Goal: Task Accomplishment & Management: Use online tool/utility

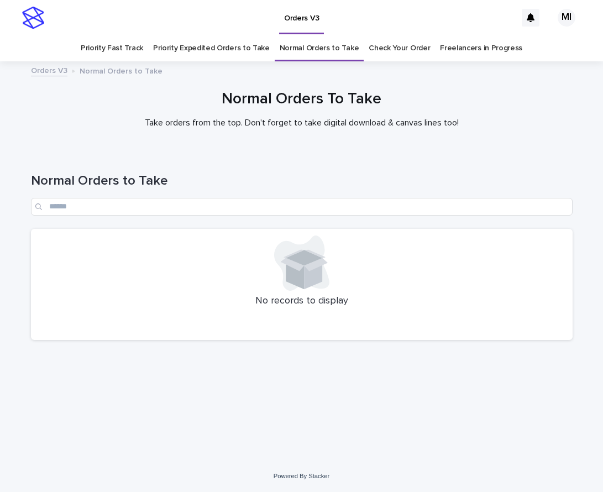
click at [191, 46] on link "Priority Expedited Orders to Take" at bounding box center [211, 48] width 117 height 26
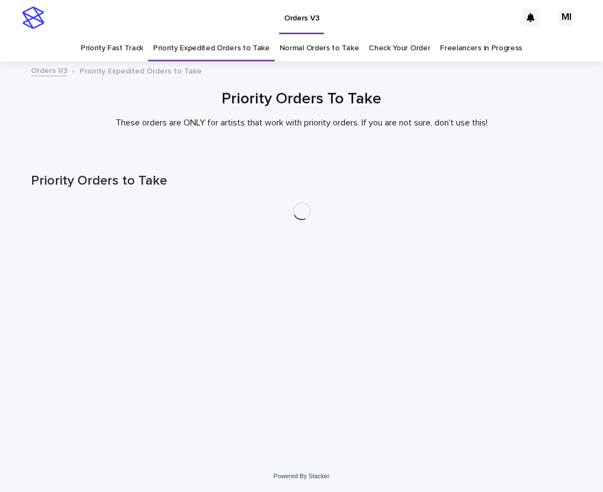
click at [191, 49] on link "Priority Expedited Orders to Take" at bounding box center [211, 48] width 117 height 26
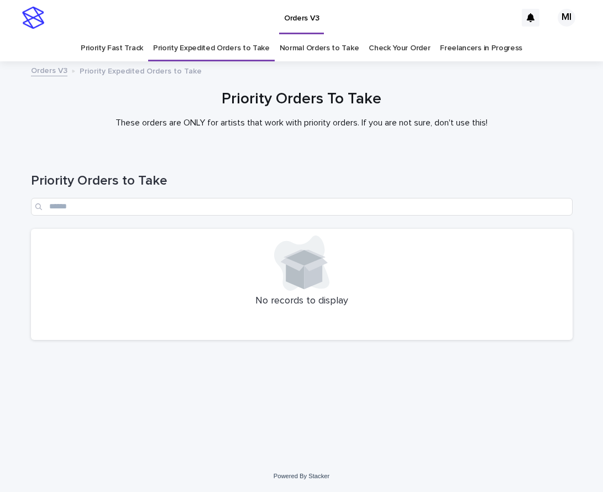
click at [123, 49] on link "Priority Fast Track" at bounding box center [112, 48] width 62 height 26
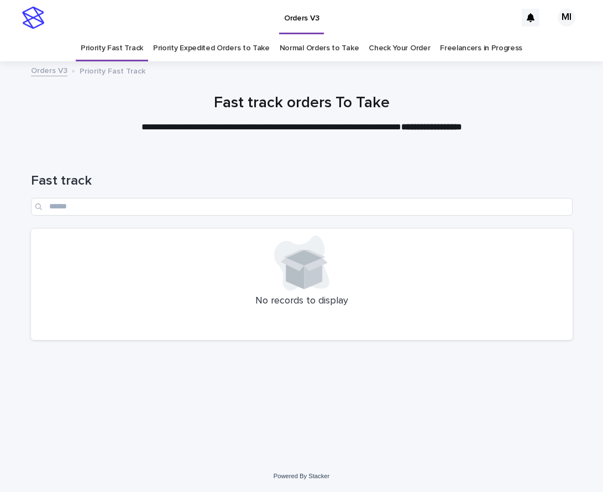
click at [393, 51] on link "Check Your Order" at bounding box center [399, 48] width 61 height 26
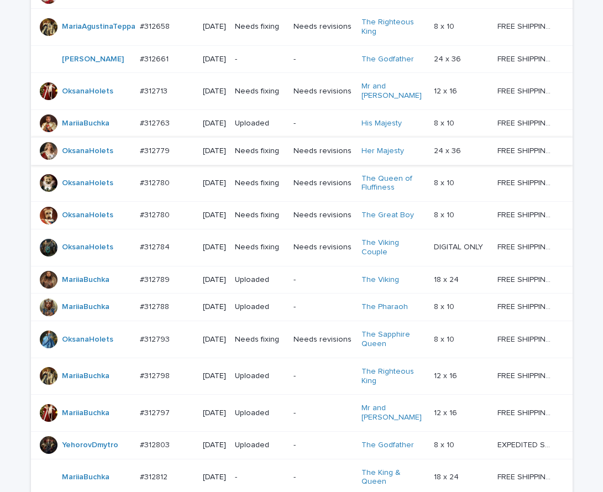
scroll to position [442, 0]
click at [9, 88] on div "Loading... Saving… Loading... Saving… Check Your Order Artist Name Date Design_…" at bounding box center [301, 168] width 603 height 918
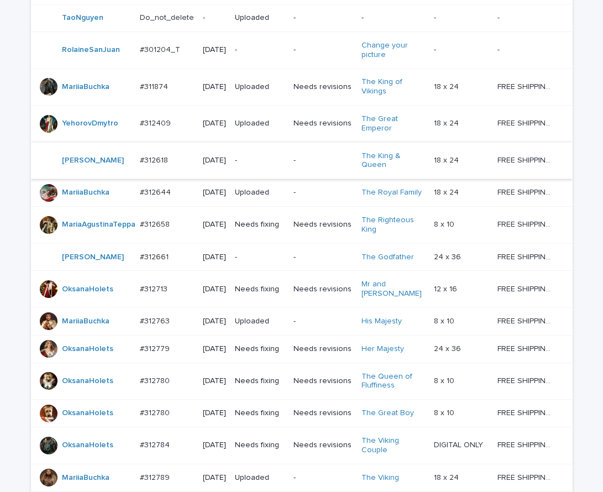
scroll to position [221, 0]
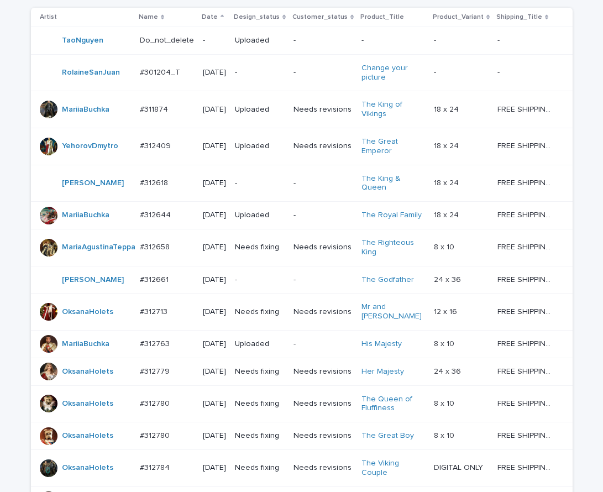
click at [288, 290] on td "-" at bounding box center [260, 280] width 59 height 28
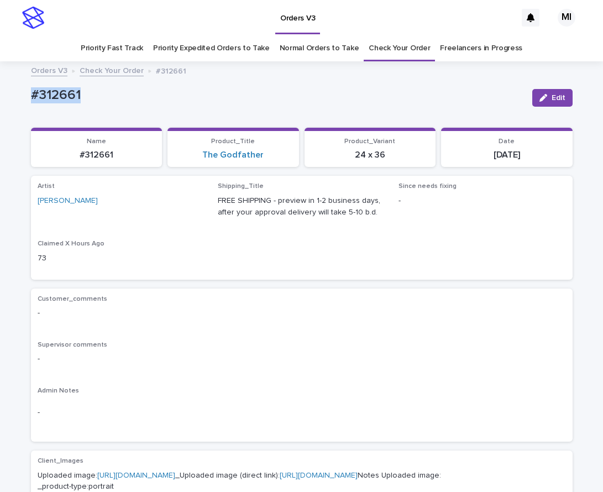
drag, startPoint x: 91, startPoint y: 96, endPoint x: 47, endPoint y: 70, distance: 50.6
copy p "#312661"
click at [546, 98] on div "button" at bounding box center [546, 98] width 12 height 8
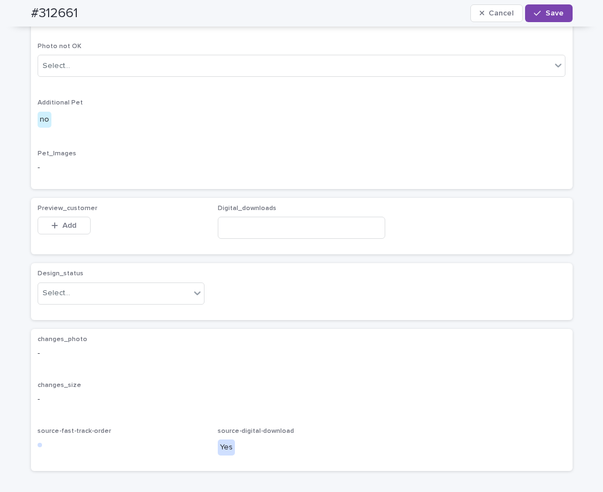
scroll to position [493, 0]
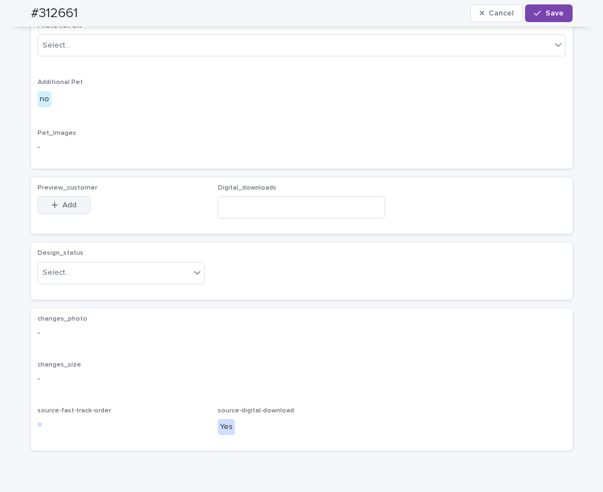
click at [62, 209] on span "Add" at bounding box center [69, 205] width 14 height 8
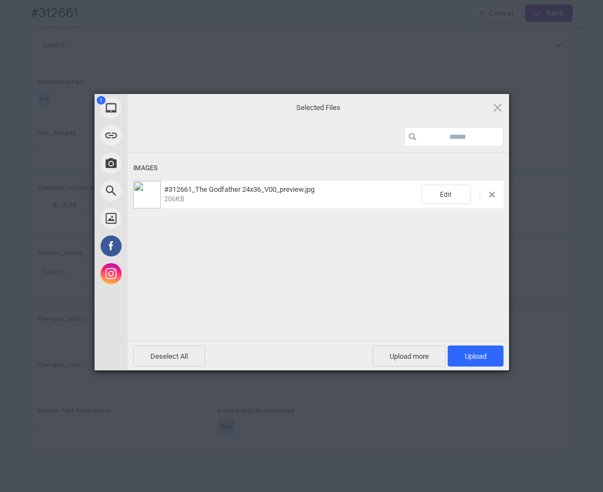
drag, startPoint x: 483, startPoint y: 352, endPoint x: 475, endPoint y: 342, distance: 12.2
click at [482, 352] on span "Upload 1" at bounding box center [476, 356] width 22 height 8
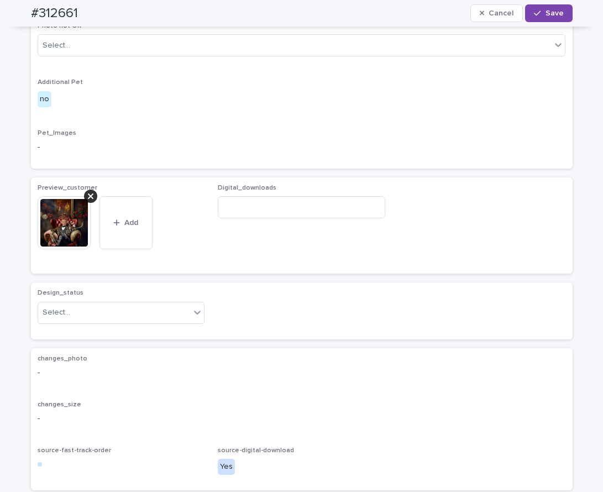
scroll to position [513, 0]
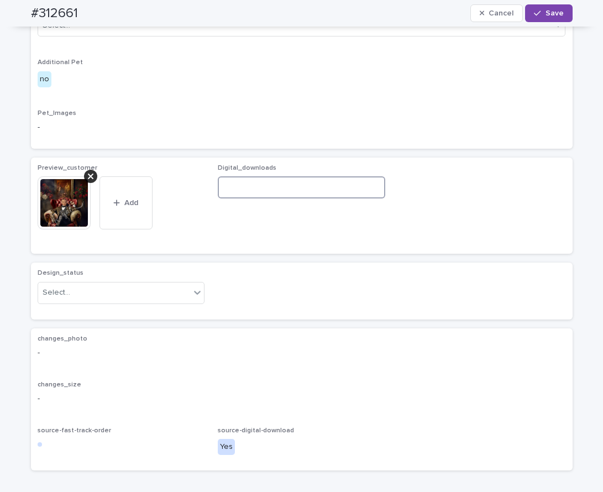
drag, startPoint x: 252, startPoint y: 236, endPoint x: 249, endPoint y: 241, distance: 5.7
click at [252, 199] on input at bounding box center [302, 187] width 168 height 22
paste input "**********"
type input "**********"
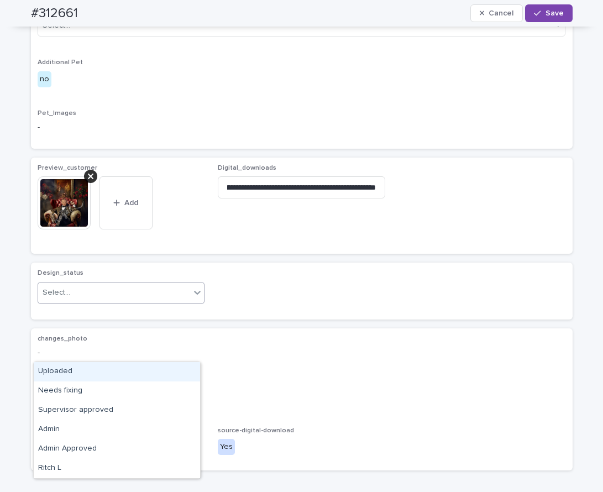
click at [194, 295] on icon at bounding box center [197, 293] width 7 height 4
click at [174, 376] on div "Uploaded" at bounding box center [117, 371] width 166 height 19
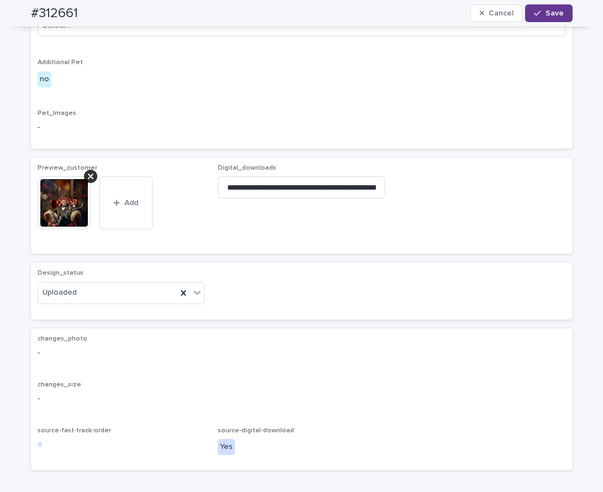
click at [555, 17] on span "Save" at bounding box center [555, 13] width 18 height 8
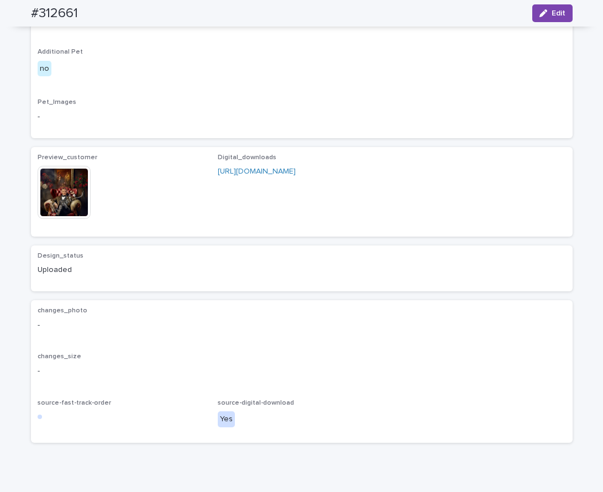
scroll to position [499, 0]
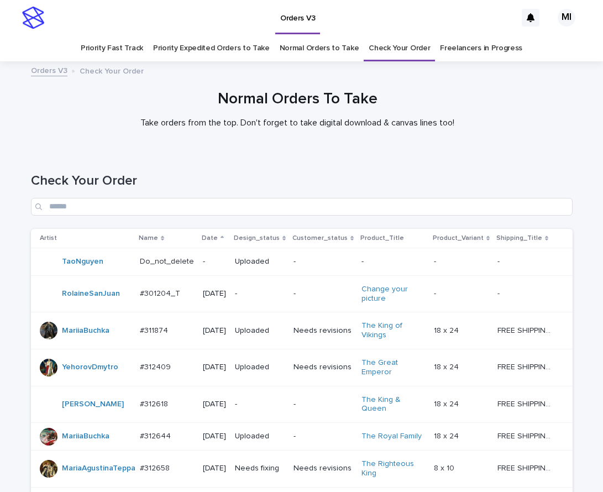
click at [509, 130] on div "Normal Orders To Take Take orders from the top. Don't forget to take digital do…" at bounding box center [297, 113] width 595 height 47
click at [299, 400] on p "-" at bounding box center [323, 404] width 59 height 9
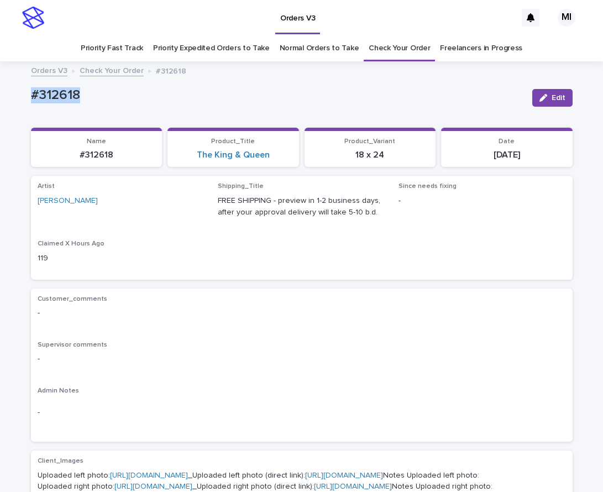
drag, startPoint x: 92, startPoint y: 100, endPoint x: 15, endPoint y: 95, distance: 76.5
copy p "#312618"
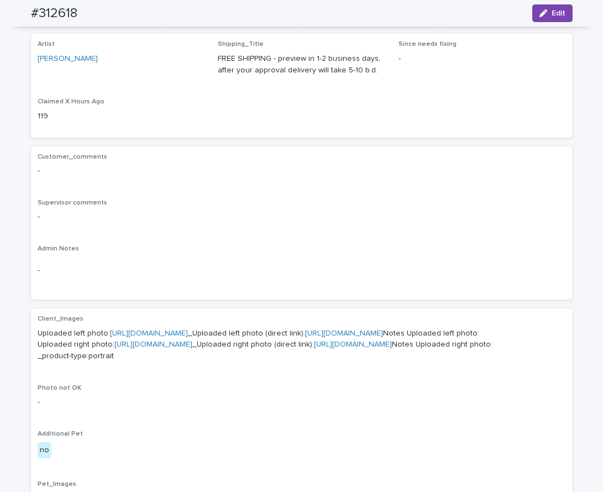
scroll to position [139, 0]
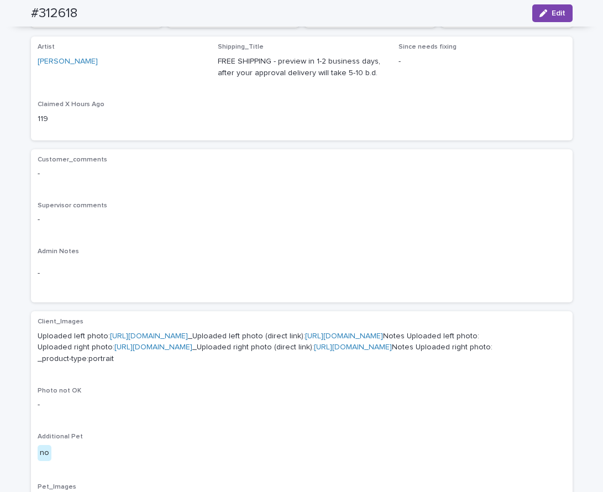
click at [31, 65] on div "Artist MichL Shipping_Title FREE SHIPPING - preview in 1-2 business days, after…" at bounding box center [302, 87] width 542 height 103
copy link "[PERSON_NAME]"
click at [405, 122] on div "Artist MichL Shipping_Title FREE SHIPPING - preview in 1-2 business days, after…" at bounding box center [302, 88] width 529 height 90
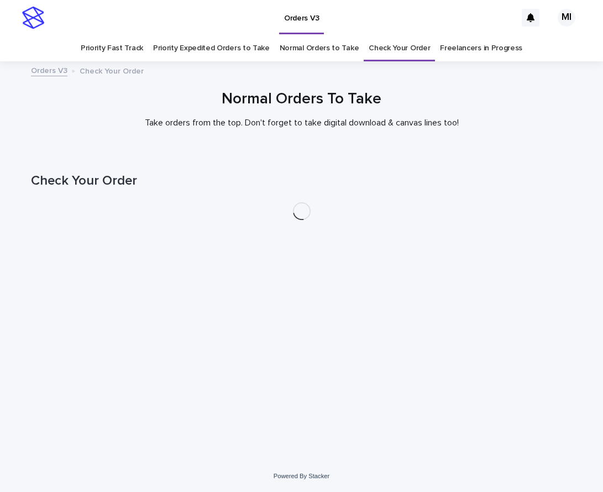
click at [444, 12] on div "Orders V3" at bounding box center [283, 17] width 467 height 35
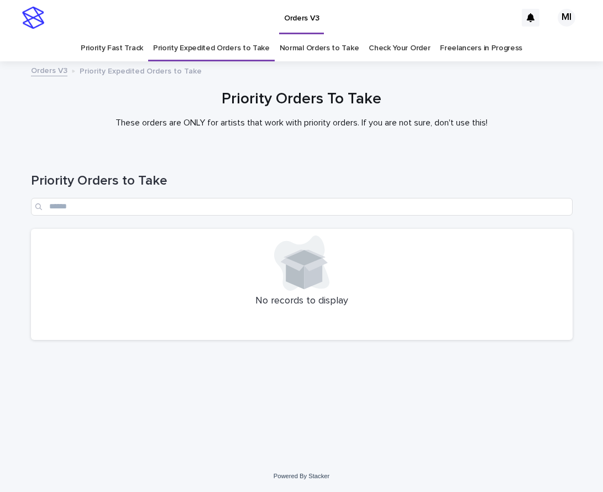
click at [135, 48] on link "Priority Fast Track" at bounding box center [112, 48] width 62 height 26
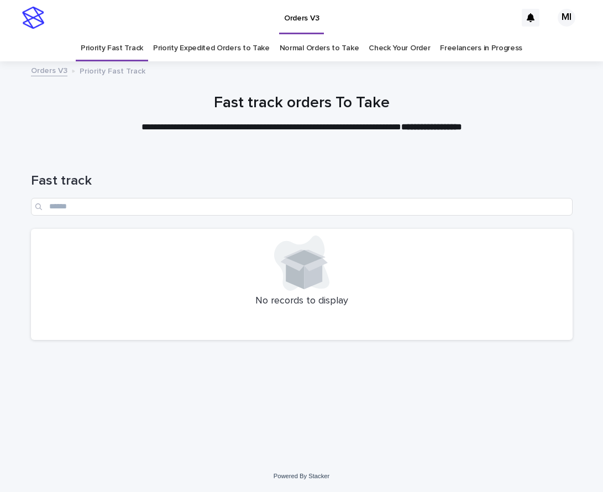
click at [197, 48] on link "Priority Expedited Orders to Take" at bounding box center [211, 48] width 117 height 26
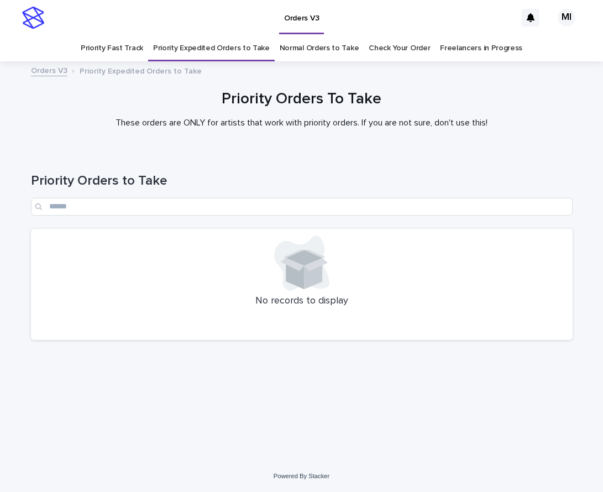
click at [291, 48] on link "Normal Orders to Take" at bounding box center [320, 48] width 80 height 26
click at [229, 50] on link "Priority Expedited Orders to Take" at bounding box center [211, 48] width 117 height 26
click at [169, 389] on div "Loading... Saving… Loading... Saving… Priority Orders to Take No records to dis…" at bounding box center [301, 292] width 553 height 282
drag, startPoint x: 81, startPoint y: 143, endPoint x: 111, endPoint y: 100, distance: 52.5
click at [81, 142] on div at bounding box center [301, 108] width 603 height 83
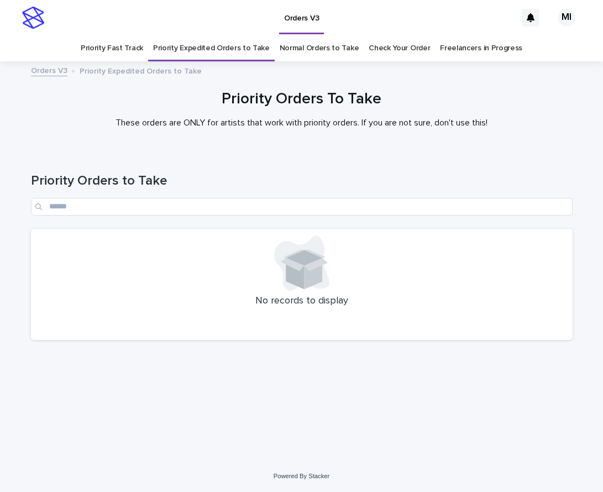
click at [128, 52] on link "Priority Fast Track" at bounding box center [112, 48] width 62 height 26
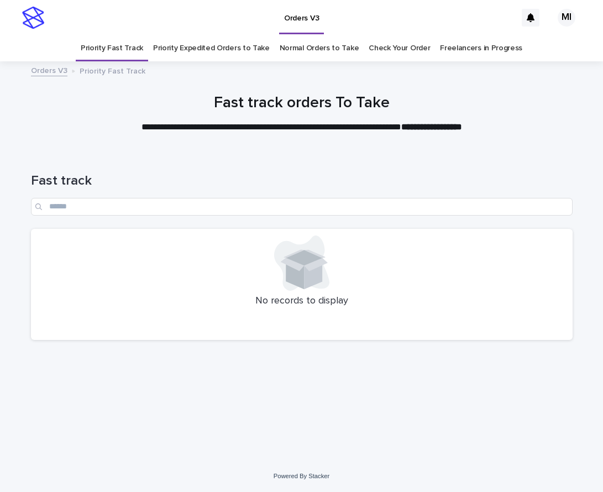
click at [207, 50] on link "Priority Expedited Orders to Take" at bounding box center [211, 48] width 117 height 26
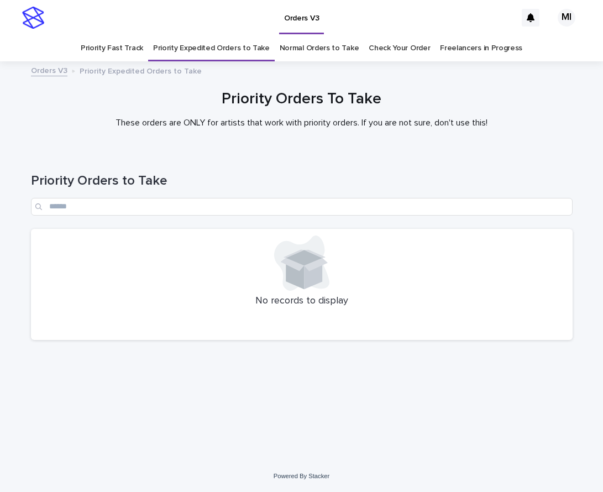
click at [302, 53] on link "Normal Orders to Take" at bounding box center [320, 48] width 80 height 26
click at [206, 51] on link "Priority Expedited Orders to Take" at bounding box center [211, 48] width 117 height 26
click at [27, 99] on div "Priority Orders To Take These orders are ONLY for artists that work with priori…" at bounding box center [301, 109] width 553 height 38
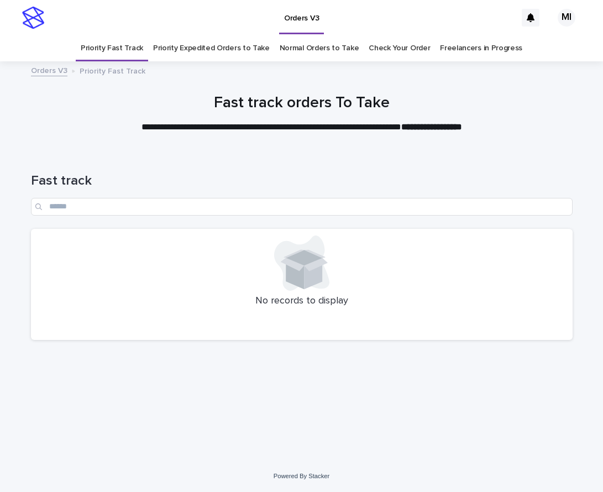
drag, startPoint x: 249, startPoint y: 47, endPoint x: 324, endPoint y: 49, distance: 75.2
click at [369, 30] on div "Orders V3" at bounding box center [283, 17] width 467 height 35
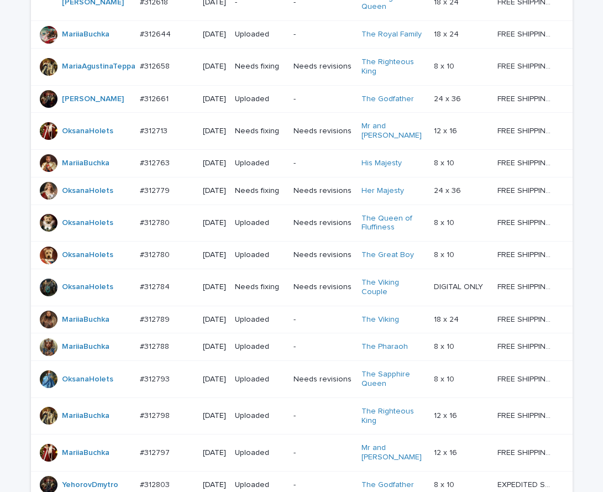
scroll to position [442, 0]
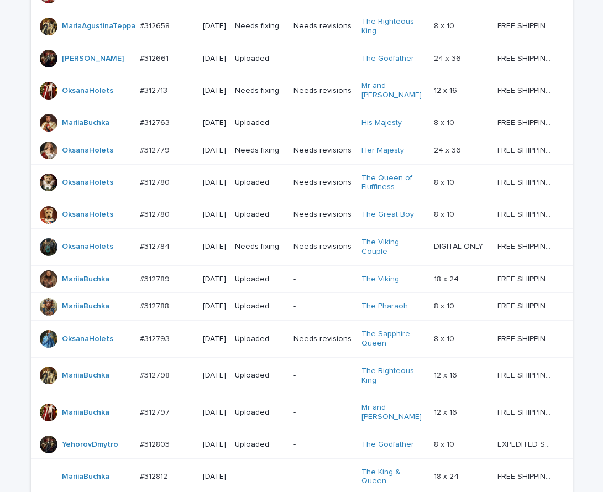
click at [289, 109] on td "Needs fixing" at bounding box center [260, 90] width 59 height 37
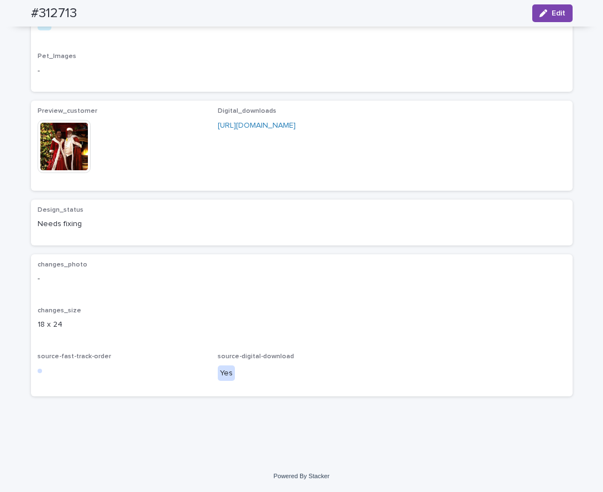
scroll to position [608, 0]
click at [65, 173] on img at bounding box center [64, 146] width 53 height 53
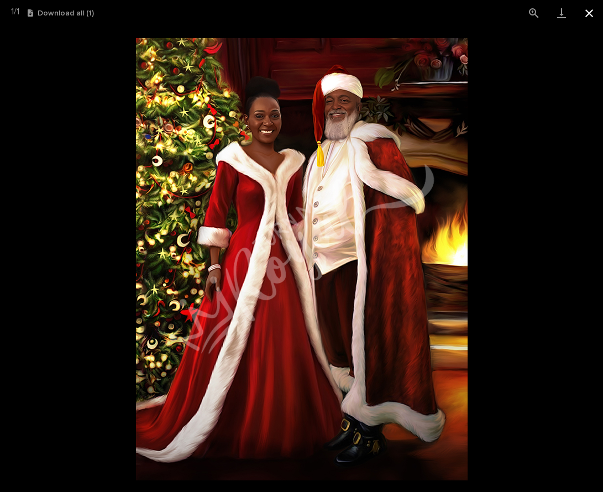
click at [586, 13] on button "Close gallery" at bounding box center [590, 13] width 28 height 26
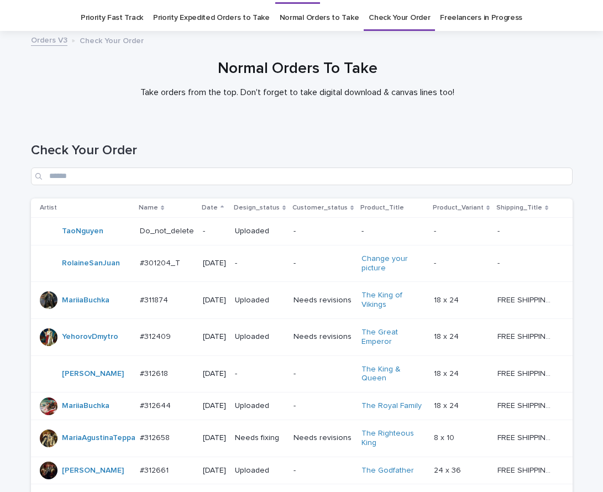
scroll to position [35, 0]
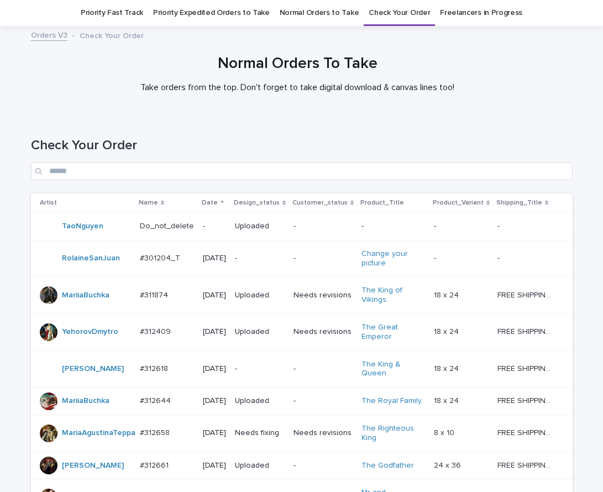
click at [315, 406] on p "-" at bounding box center [323, 401] width 59 height 9
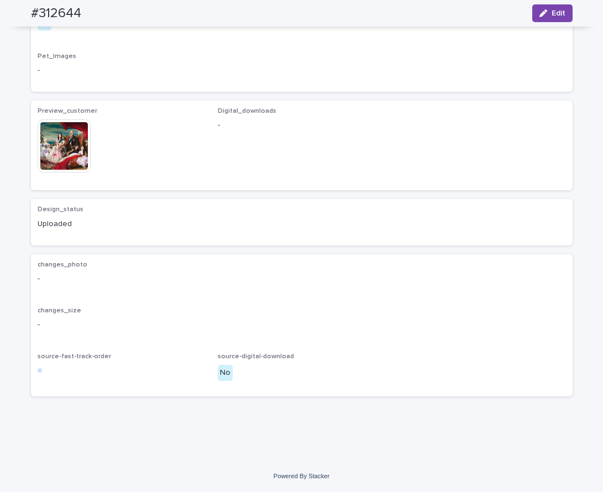
scroll to position [1327, 0]
click at [67, 173] on img at bounding box center [64, 145] width 53 height 53
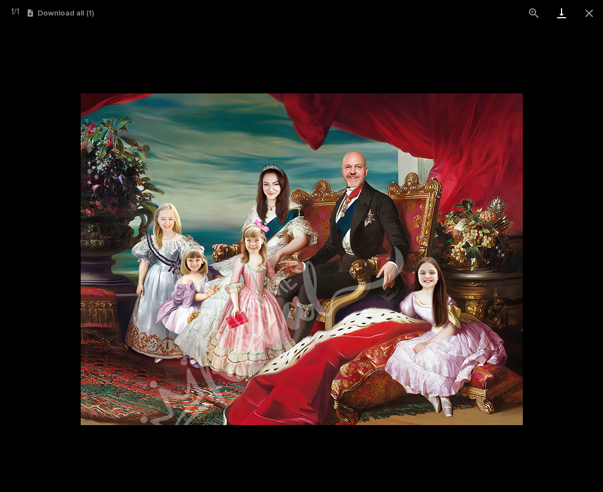
drag, startPoint x: 588, startPoint y: 14, endPoint x: 560, endPoint y: 15, distance: 28.8
click at [588, 15] on button "Close gallery" at bounding box center [590, 13] width 28 height 26
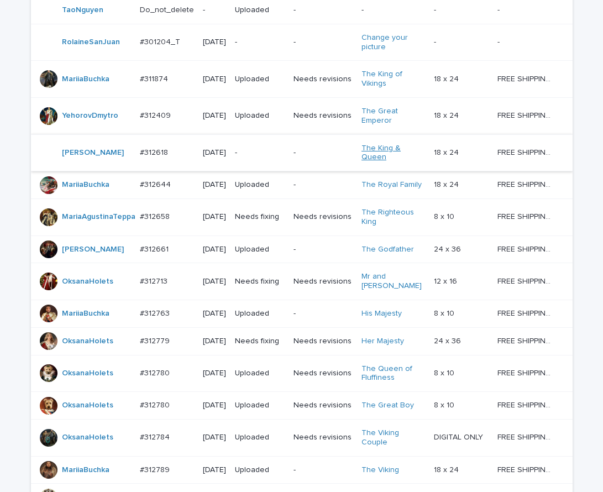
scroll to position [243, 0]
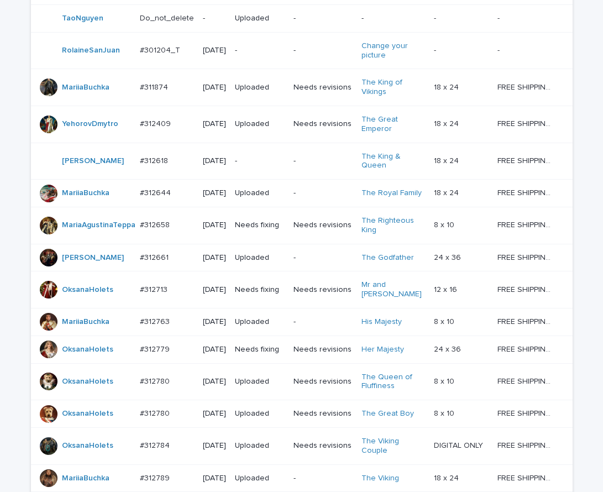
click at [293, 161] on td "-" at bounding box center [323, 161] width 68 height 37
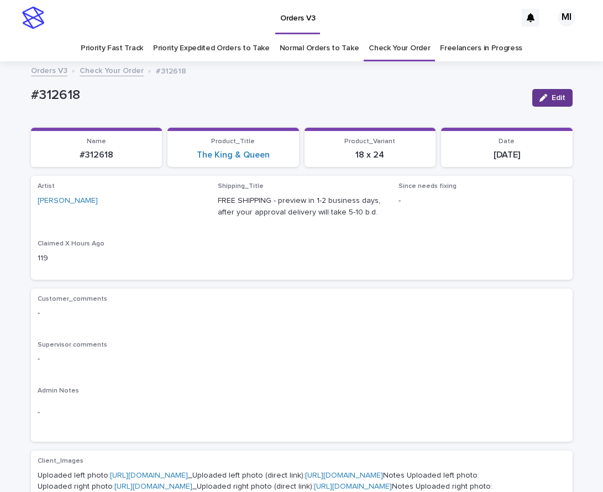
click at [552, 100] on span "Edit" at bounding box center [559, 98] width 14 height 8
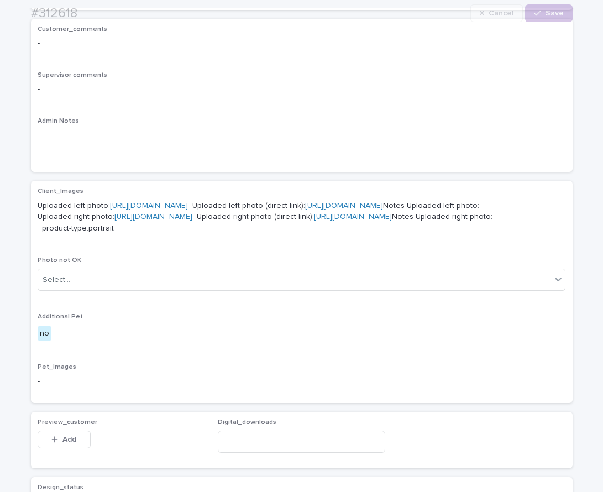
scroll to position [696, 0]
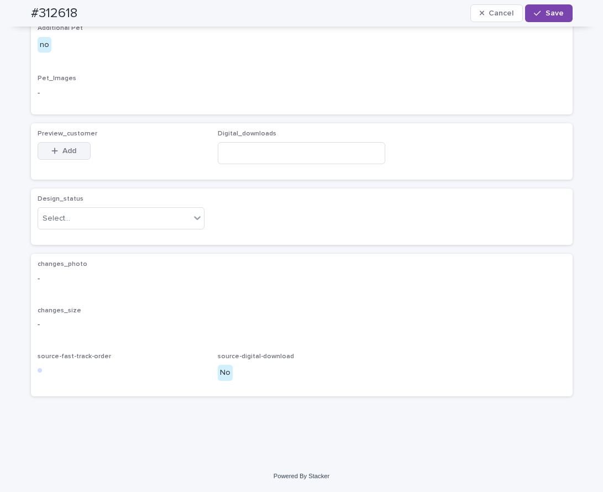
click at [66, 154] on span "Add" at bounding box center [69, 151] width 14 height 8
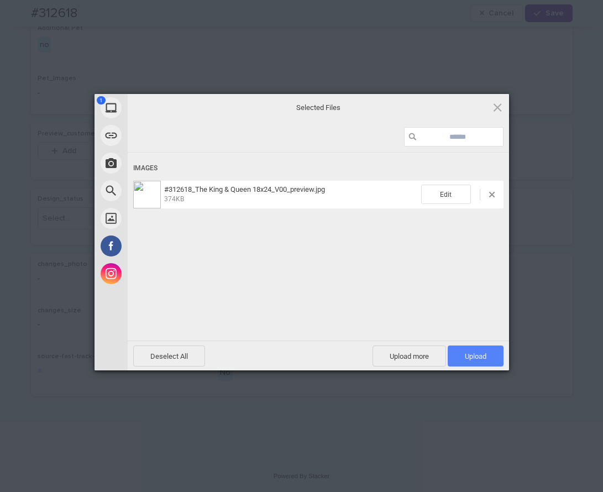
click at [479, 351] on span "Upload 1" at bounding box center [476, 356] width 56 height 21
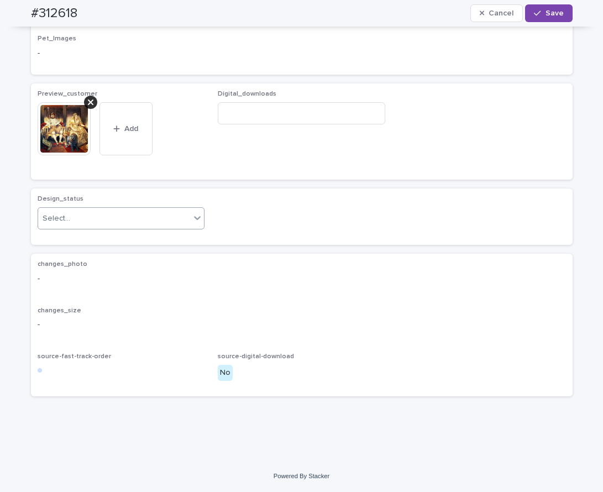
click at [194, 223] on icon at bounding box center [197, 217] width 11 height 11
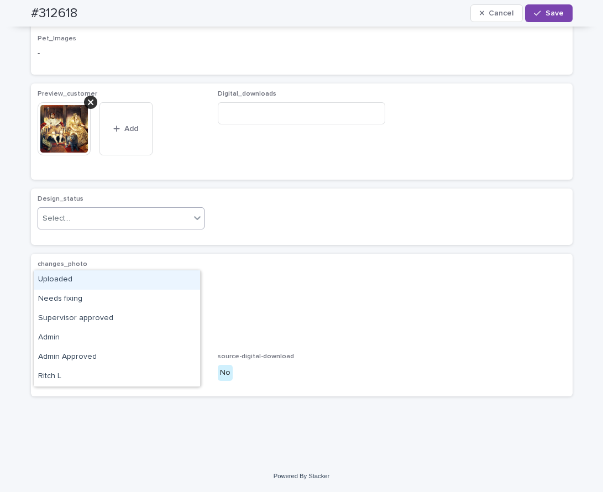
click at [180, 279] on div "Uploaded" at bounding box center [117, 279] width 166 height 19
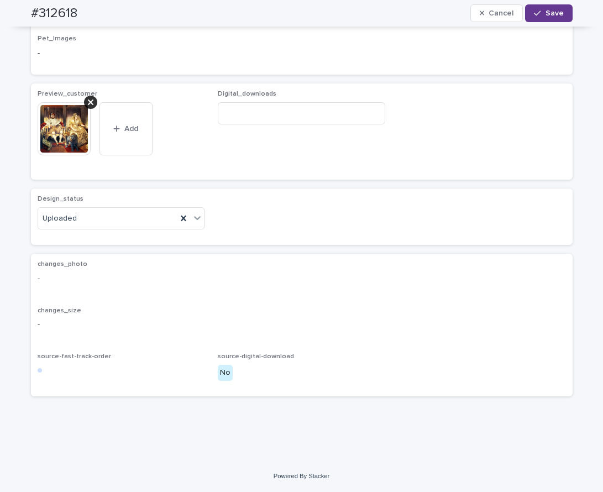
drag, startPoint x: 551, startPoint y: 16, endPoint x: 526, endPoint y: 11, distance: 24.8
click at [551, 15] on span "Save" at bounding box center [555, 13] width 18 height 8
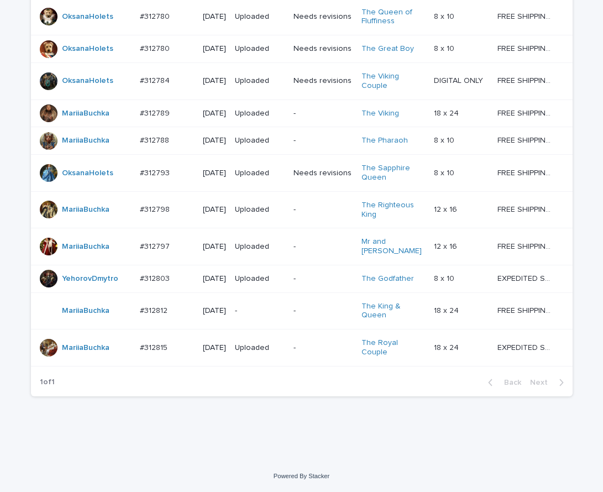
scroll to position [682, 0]
click at [302, 350] on p "-" at bounding box center [323, 347] width 59 height 9
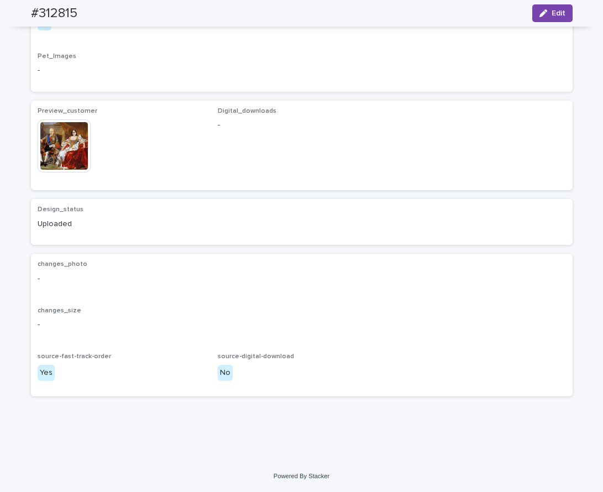
scroll to position [995, 0]
click at [77, 173] on img at bounding box center [64, 145] width 53 height 53
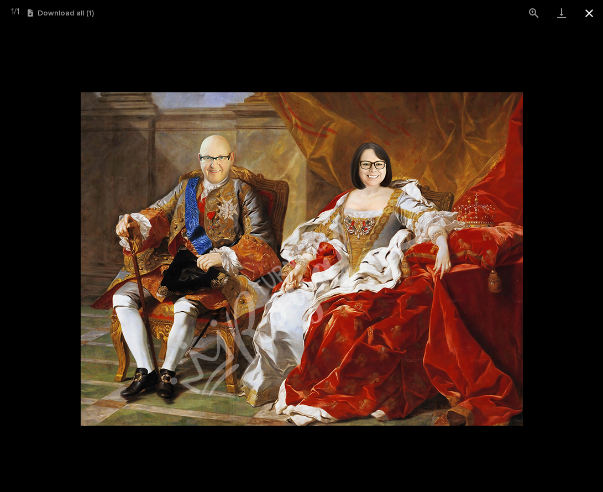
click at [583, 17] on button "Close gallery" at bounding box center [590, 13] width 28 height 26
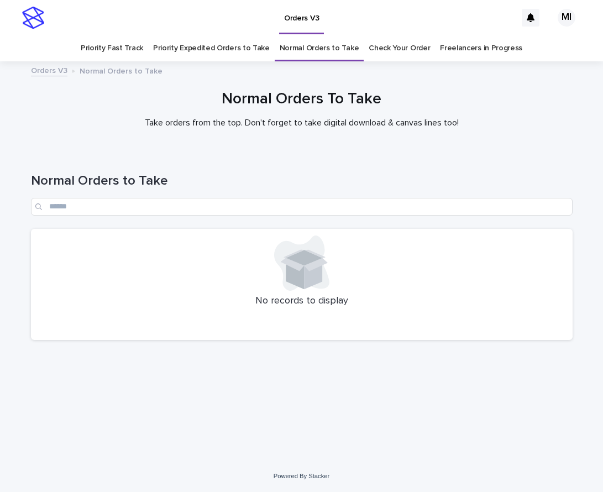
click at [45, 110] on div "Normal Orders To Take Take orders from the top. Don't forget to take digital do…" at bounding box center [301, 109] width 553 height 38
